Goal: Information Seeking & Learning: Learn about a topic

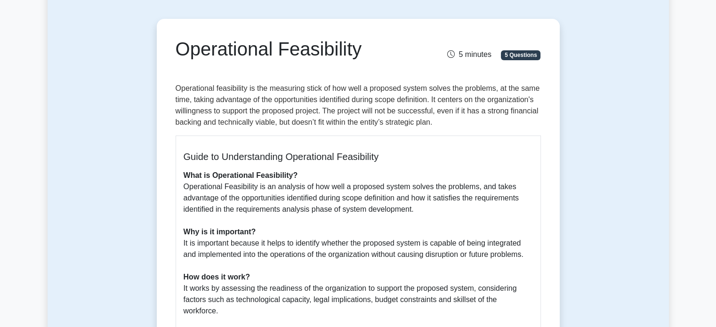
scroll to position [76, 0]
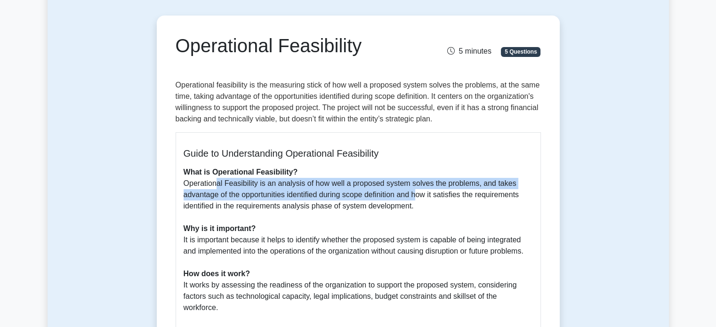
drag, startPoint x: 416, startPoint y: 200, endPoint x: 212, endPoint y: 182, distance: 204.7
click at [212, 182] on p "What is Operational Feasibility? Operational Feasibility is an analysis of how …" at bounding box center [358, 319] width 349 height 305
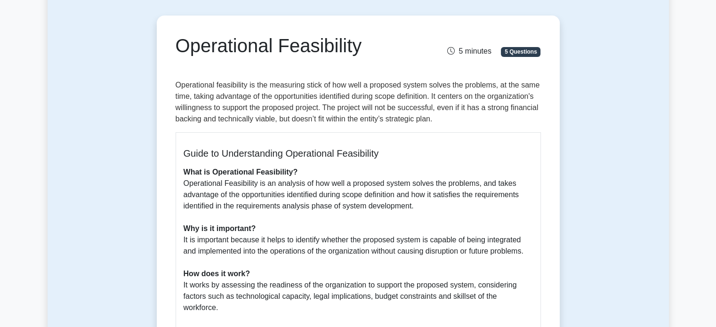
drag, startPoint x: 180, startPoint y: 183, endPoint x: 423, endPoint y: 202, distance: 243.8
click at [423, 202] on div "Guide to Understanding Operational Feasibility What is Operational Feasibility?…" at bounding box center [358, 309] width 365 height 355
click at [423, 202] on p "What is Operational Feasibility? Operational Feasibility is an analysis of how …" at bounding box center [358, 319] width 349 height 305
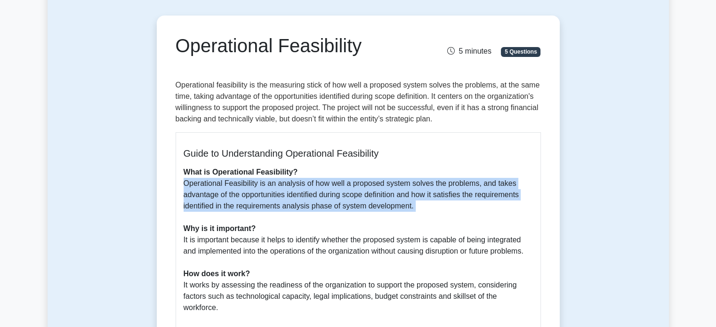
click at [423, 202] on p "What is Operational Feasibility? Operational Feasibility is an analysis of how …" at bounding box center [358, 319] width 349 height 305
drag, startPoint x: 180, startPoint y: 181, endPoint x: 418, endPoint y: 210, distance: 239.5
click at [418, 210] on div "Guide to Understanding Operational Feasibility What is Operational Feasibility?…" at bounding box center [358, 309] width 365 height 355
copy p "Operational Feasibility is an analysis of how well a proposed system solves the…"
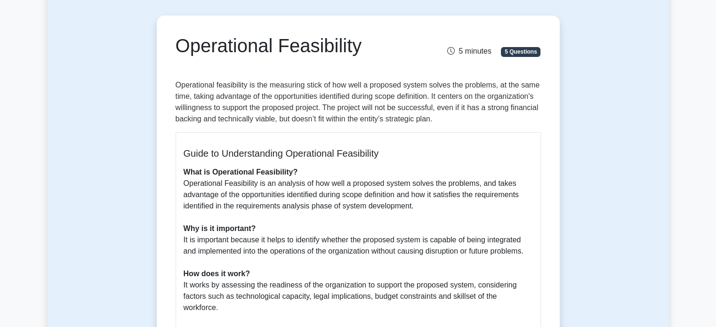
click at [470, 226] on p "What is Operational Feasibility? Operational Feasibility is an analysis of how …" at bounding box center [358, 319] width 349 height 305
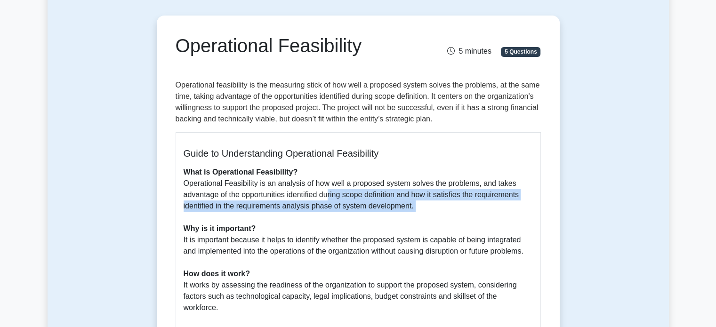
drag, startPoint x: 325, startPoint y: 193, endPoint x: 426, endPoint y: 218, distance: 103.8
click at [426, 218] on p "What is Operational Feasibility? Operational Feasibility is an analysis of how …" at bounding box center [358, 319] width 349 height 305
click at [420, 212] on div at bounding box center [420, 212] width 0 height 0
drag, startPoint x: 320, startPoint y: 194, endPoint x: 411, endPoint y: 205, distance: 91.9
click at [411, 205] on p "What is Operational Feasibility? Operational Feasibility is an analysis of how …" at bounding box center [358, 319] width 349 height 305
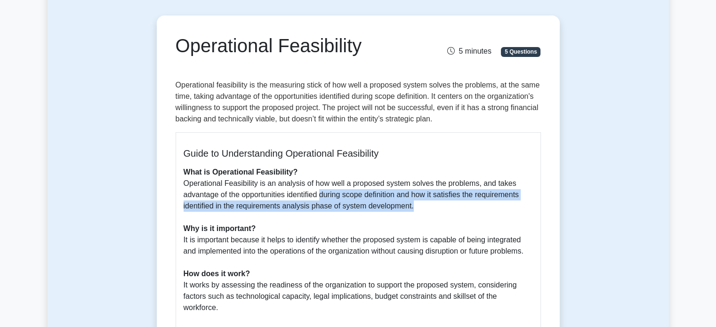
copy p "during scope definition and how it satisfies the requirements identified in the…"
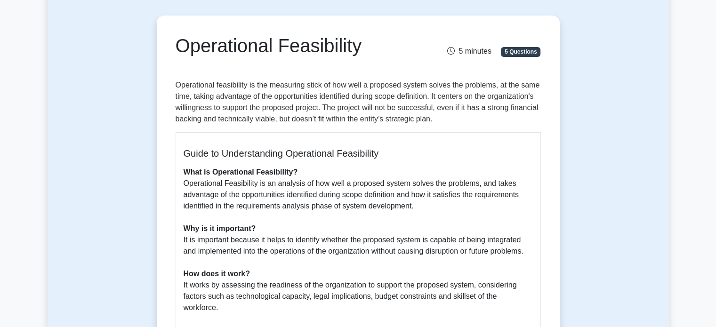
click at [285, 195] on p "What is Operational Feasibility? Operational Feasibility is an analysis of how …" at bounding box center [358, 319] width 349 height 305
drag, startPoint x: 219, startPoint y: 195, endPoint x: 417, endPoint y: 205, distance: 198.5
click at [417, 205] on p "What is Operational Feasibility? Operational Feasibility is an analysis of how …" at bounding box center [358, 319] width 349 height 305
copy p "of the opportunities identified during scope definition and how it satisfies th…"
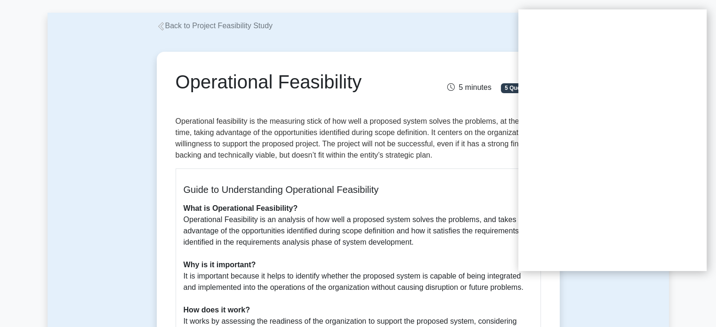
scroll to position [0, 0]
